Goal: Information Seeking & Learning: Learn about a topic

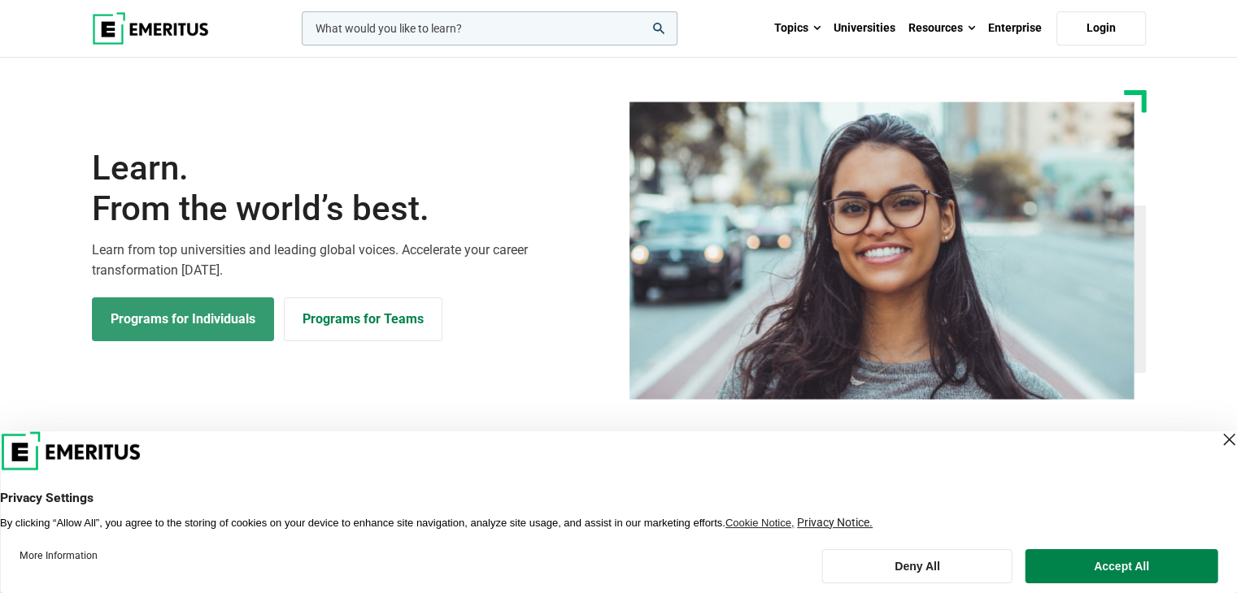
click at [226, 319] on link "Programs for Individuals" at bounding box center [183, 320] width 182 height 44
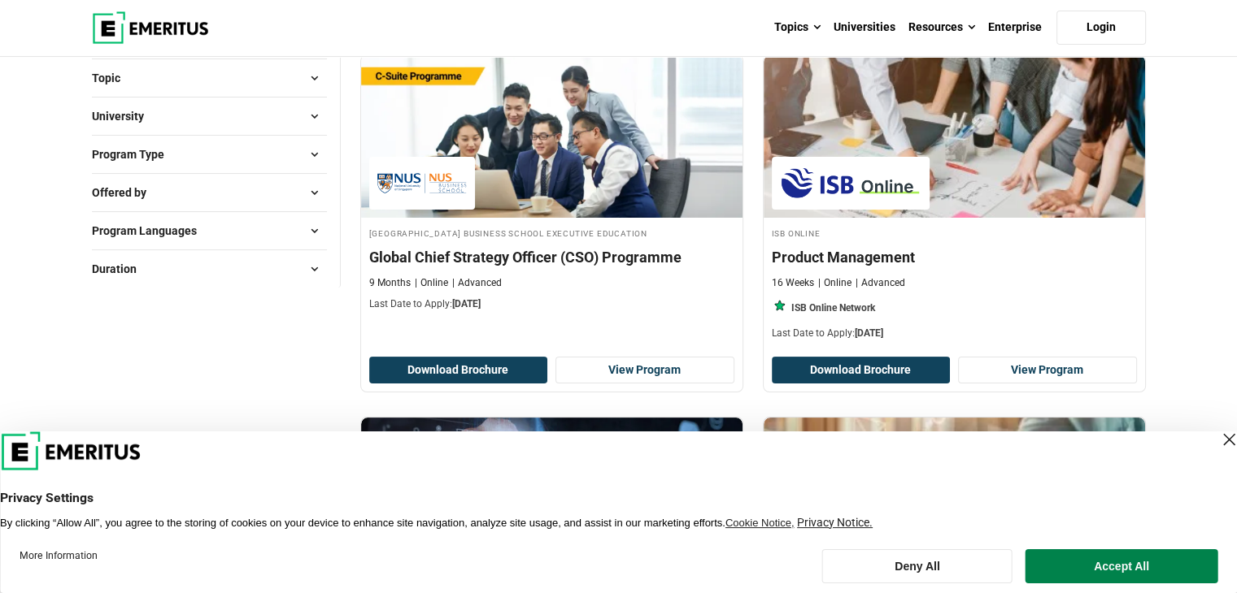
click at [206, 160] on button "Program Type" at bounding box center [209, 154] width 235 height 24
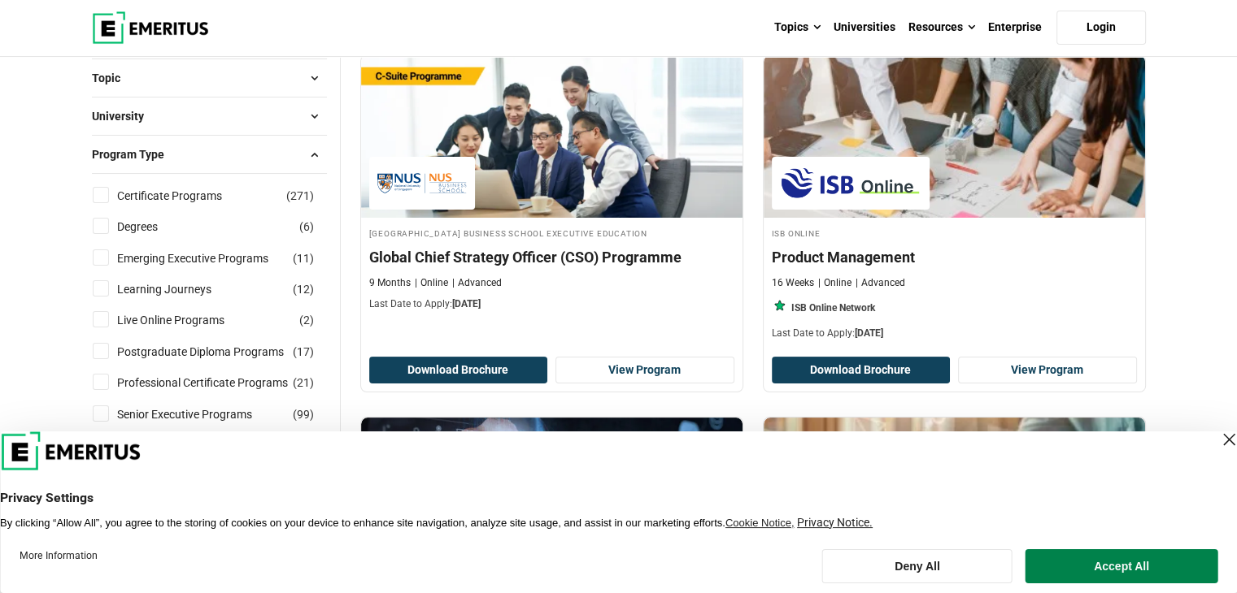
click at [206, 160] on button "Program Type" at bounding box center [209, 154] width 235 height 24
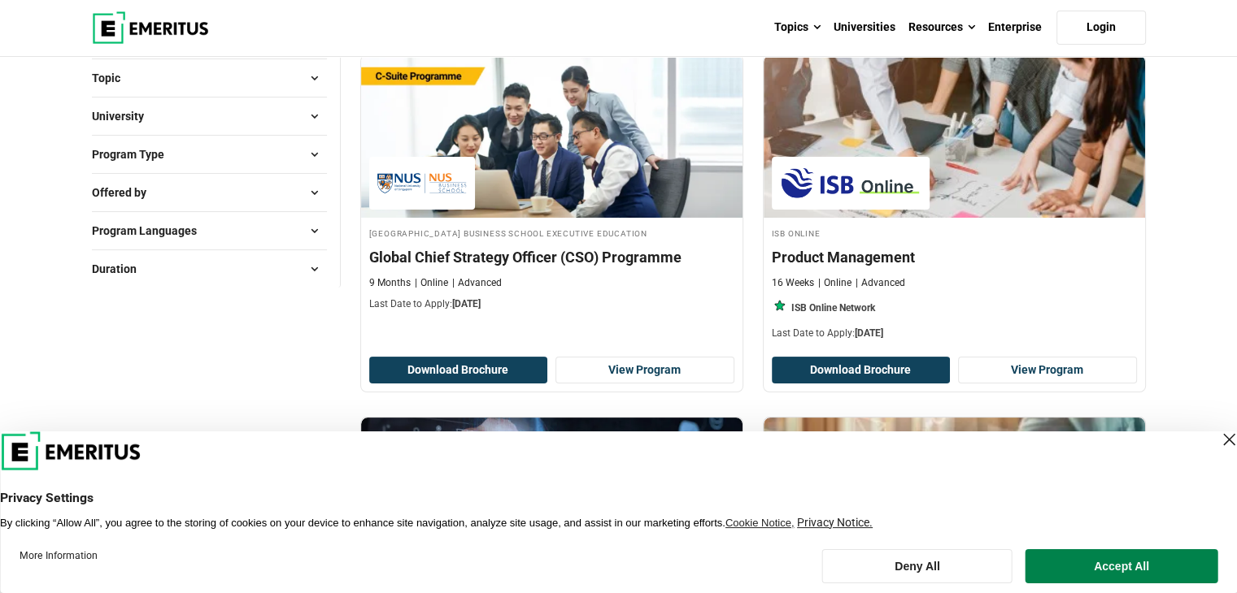
click at [211, 202] on button "Offered by" at bounding box center [209, 192] width 235 height 24
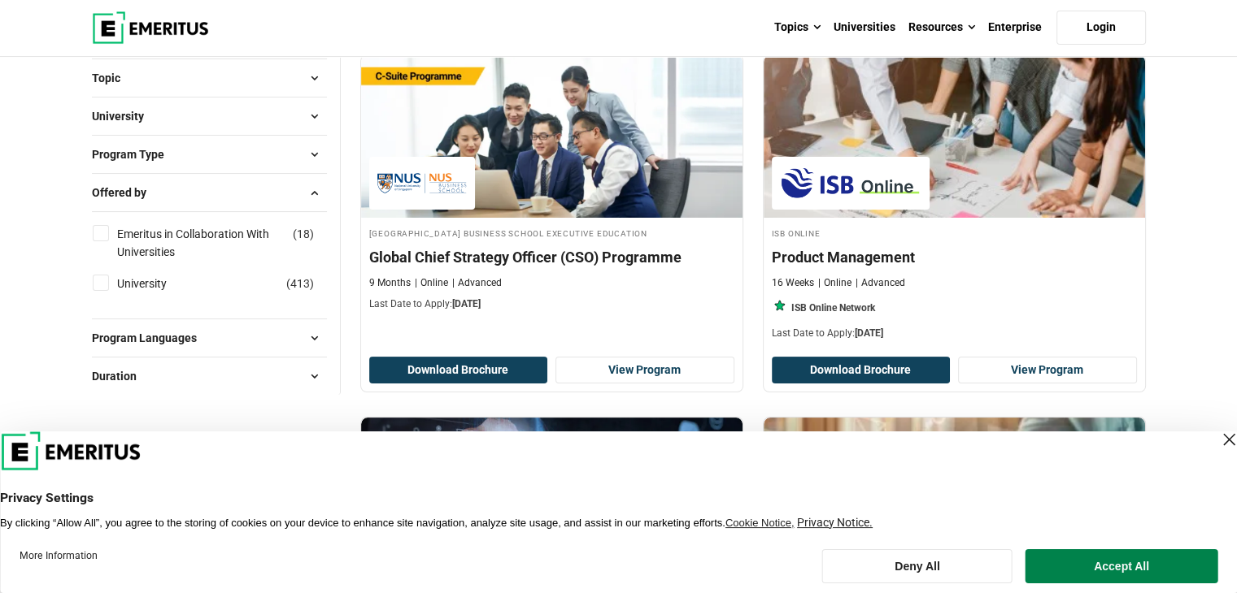
click at [226, 180] on button "Offered by" at bounding box center [209, 192] width 235 height 24
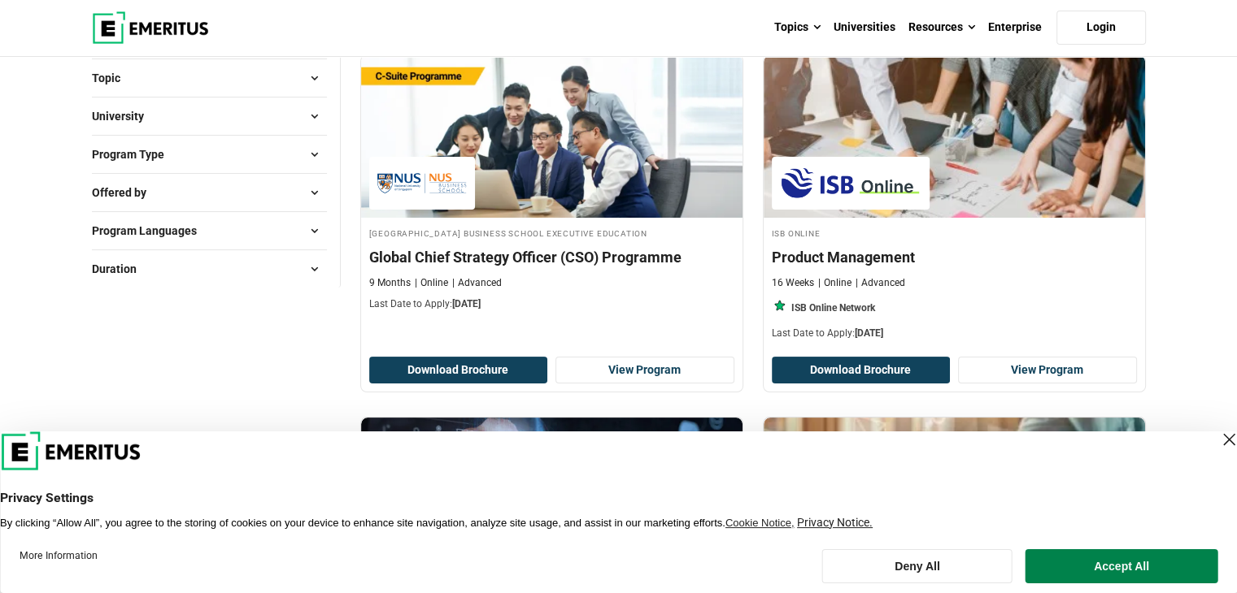
click at [233, 67] on button "Topic" at bounding box center [209, 78] width 235 height 24
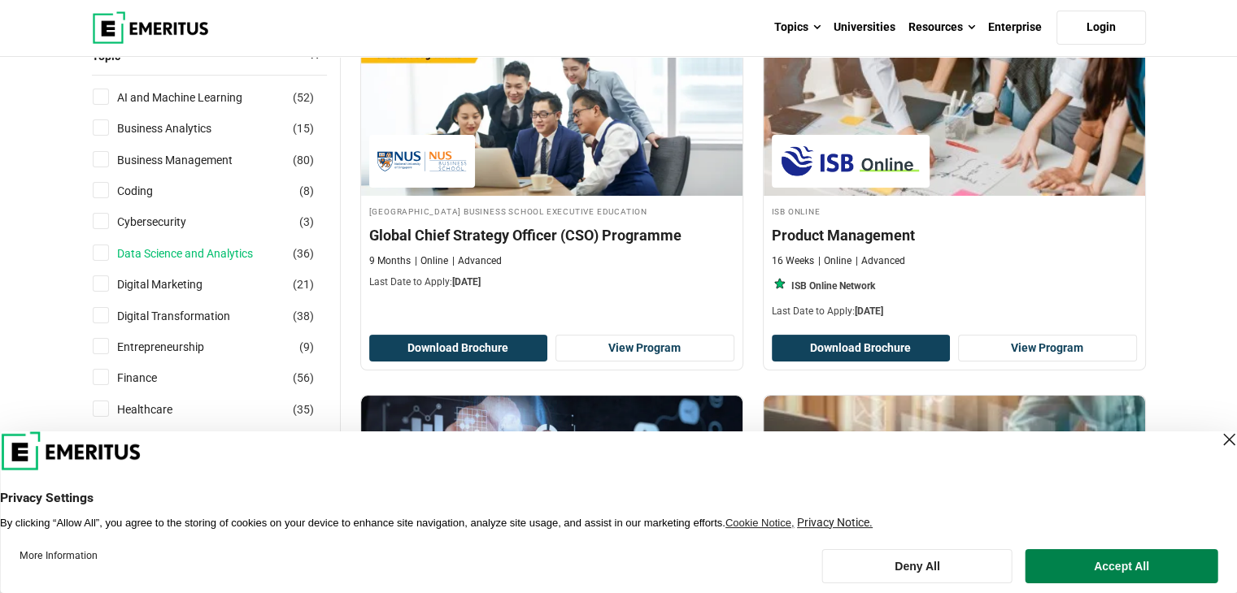
scroll to position [325, 0]
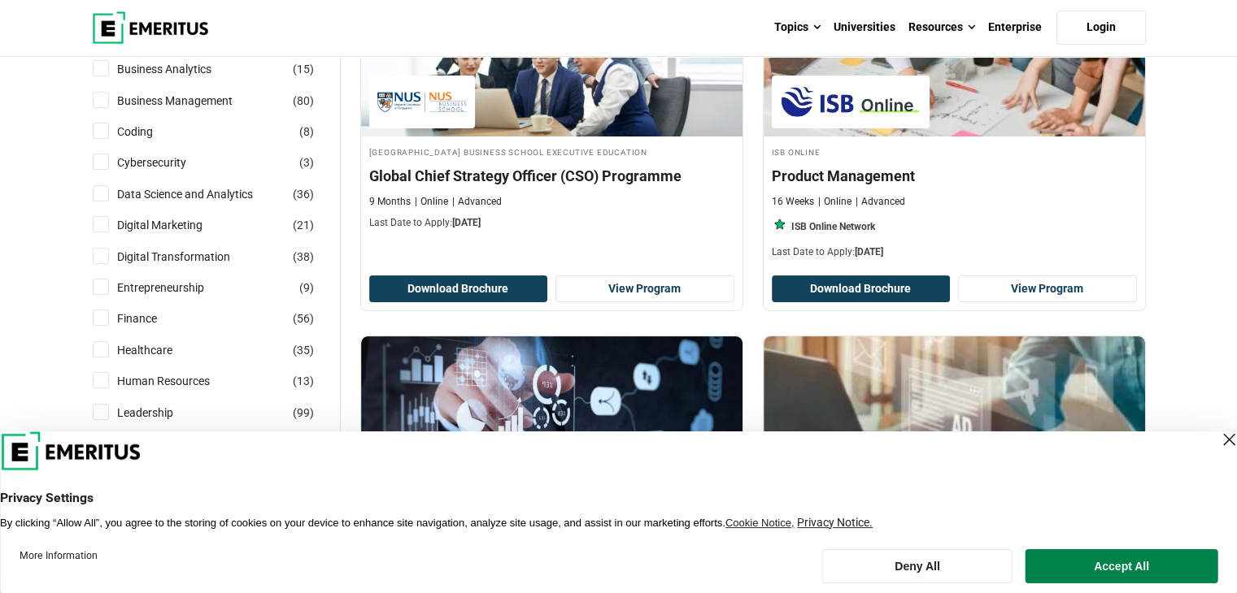
click at [235, 163] on div "Cybersecurity ( 3 )" at bounding box center [209, 163] width 235 height 18
click at [101, 164] on input "Cybersecurity ( 3 )" at bounding box center [101, 162] width 16 height 16
checkbox input "true"
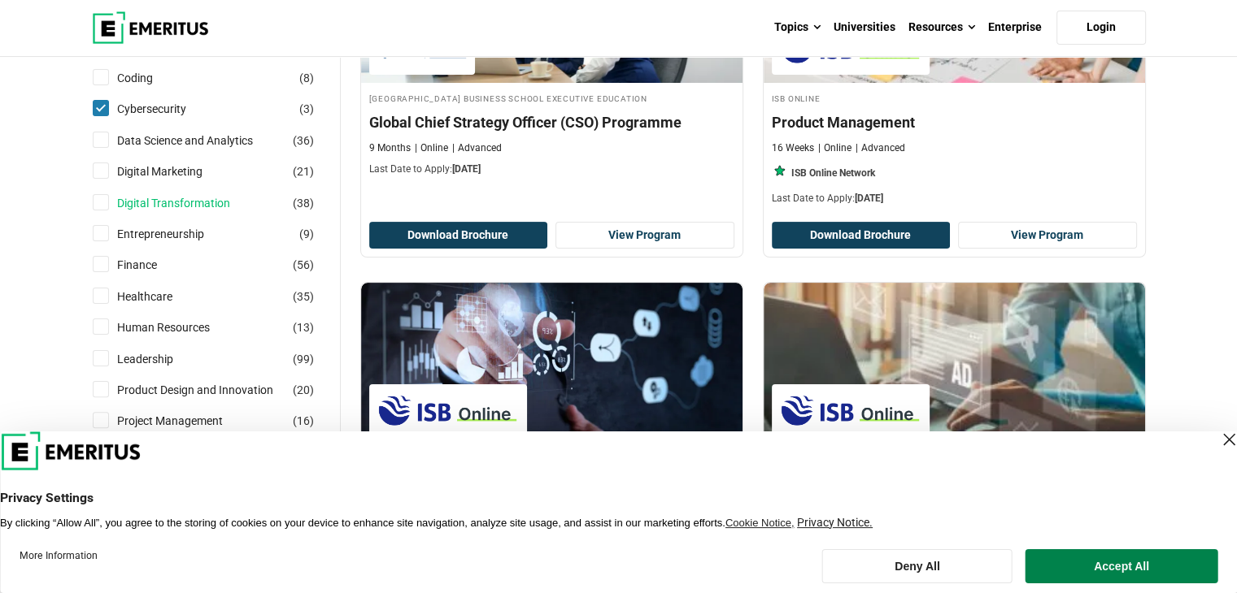
scroll to position [406, 0]
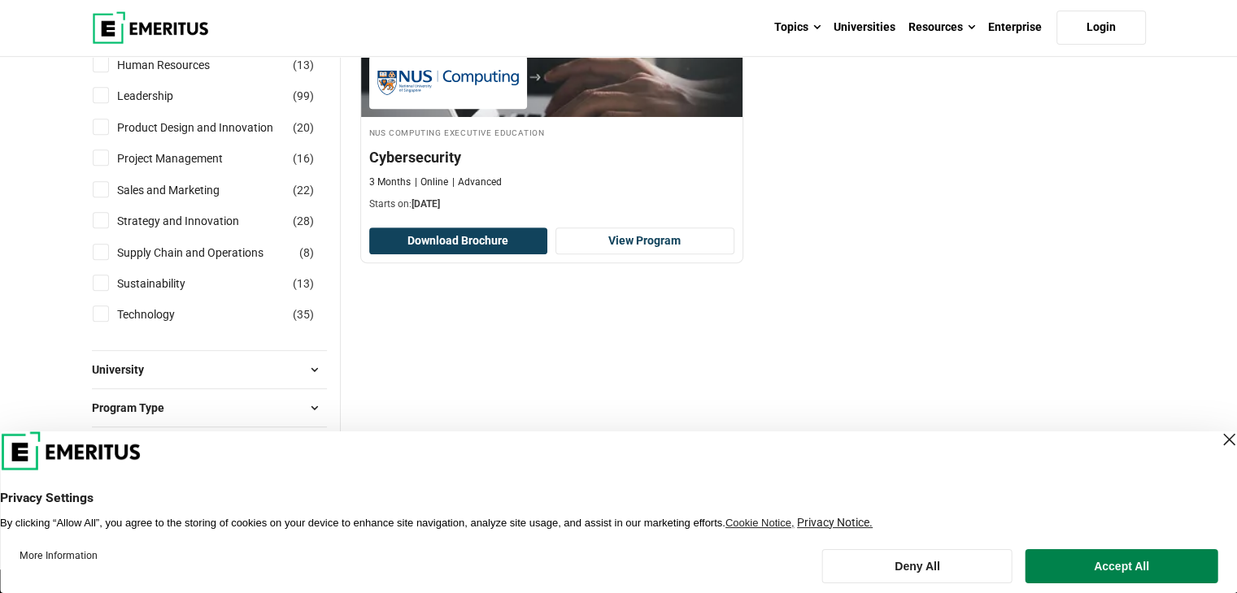
scroll to position [732, 0]
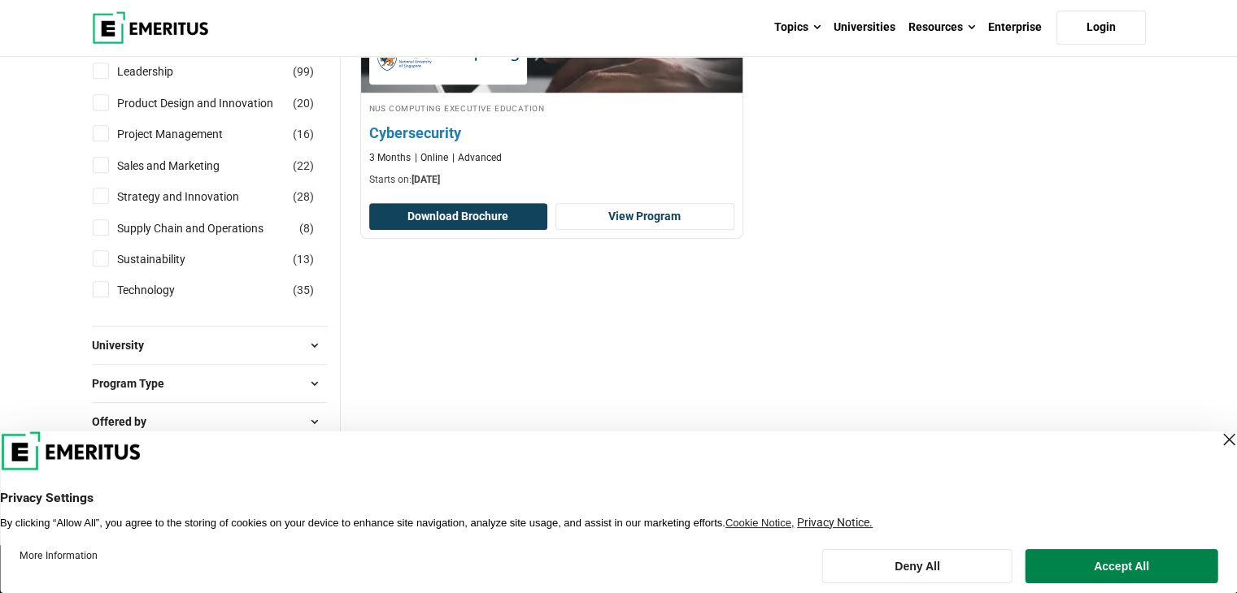
click at [438, 141] on h4 "Cybersecurity" at bounding box center [551, 133] width 365 height 20
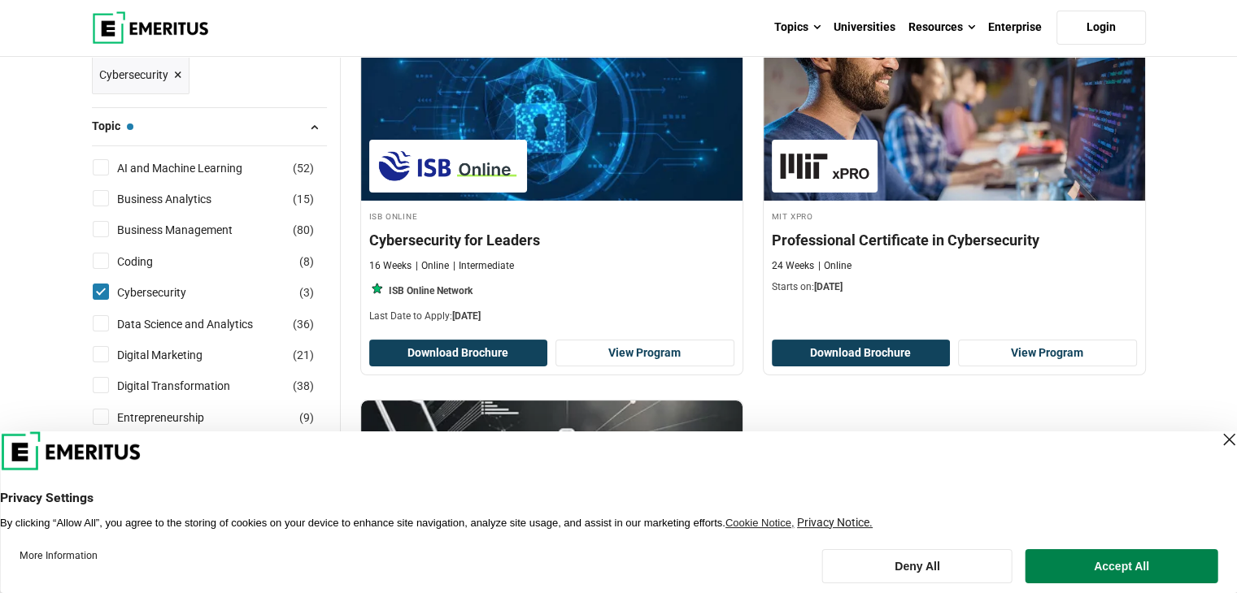
scroll to position [244, 0]
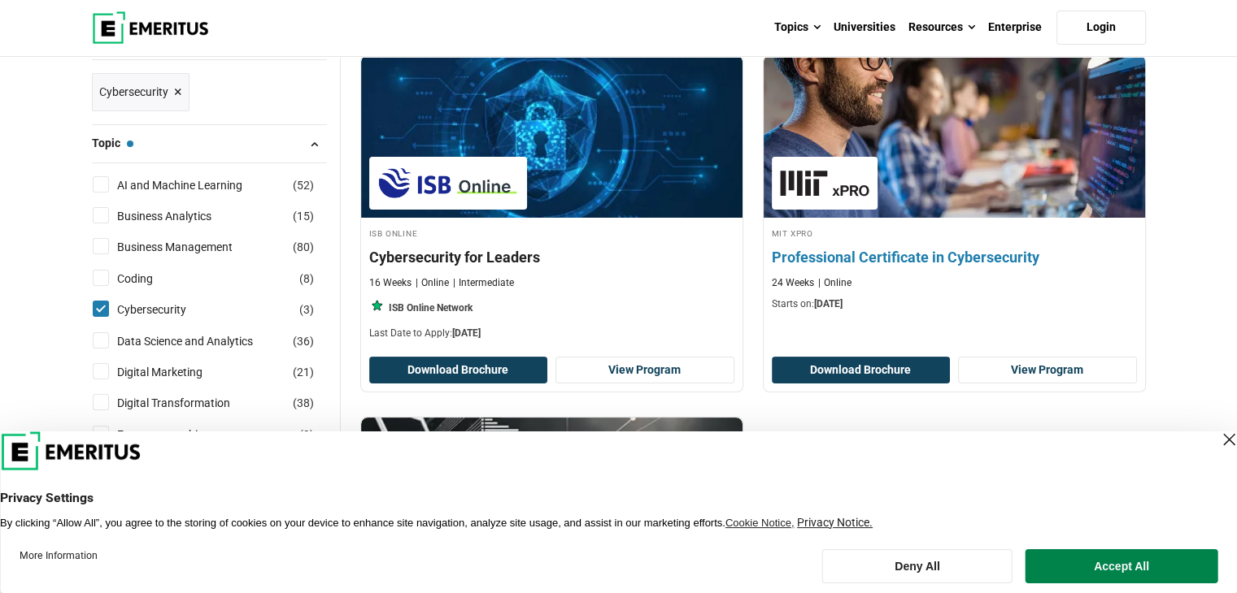
click at [945, 259] on h4 "Professional Certificate in Cybersecurity" at bounding box center [953, 257] width 365 height 20
